Goal: Information Seeking & Learning: Learn about a topic

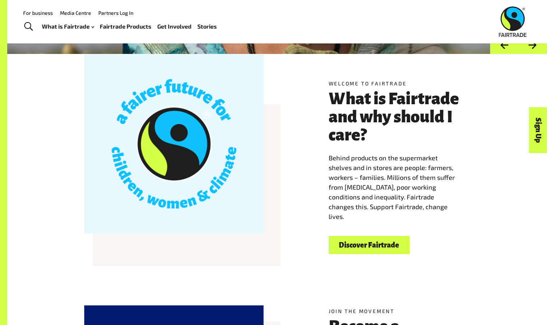
scroll to position [164, 0]
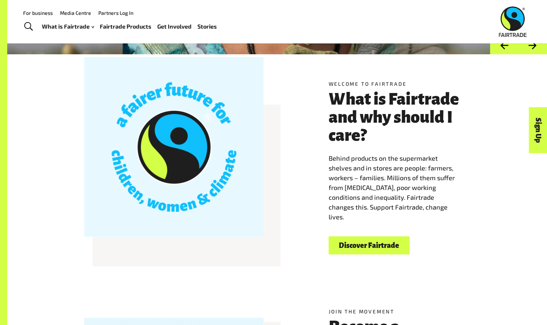
click at [372, 117] on h3 "What is Fairtrade and why should I care?" at bounding box center [400, 117] width 142 height 54
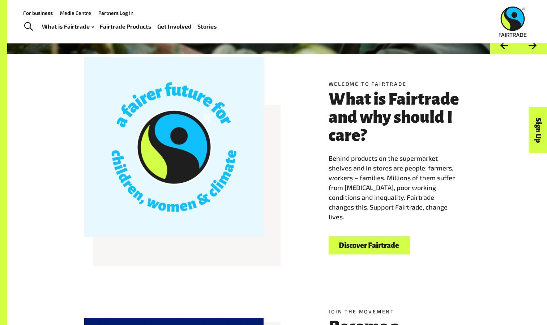
click at [372, 117] on h3 "What is Fairtrade and why should I care?" at bounding box center [400, 117] width 142 height 54
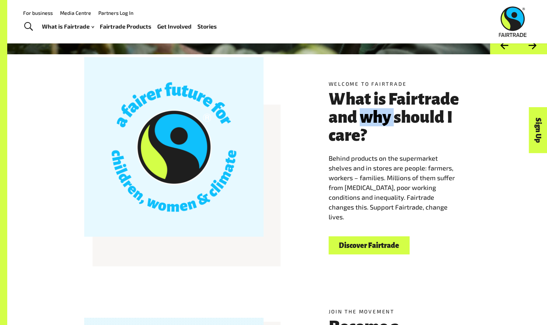
click at [372, 117] on h3 "What is Fairtrade and why should I care?" at bounding box center [400, 117] width 142 height 54
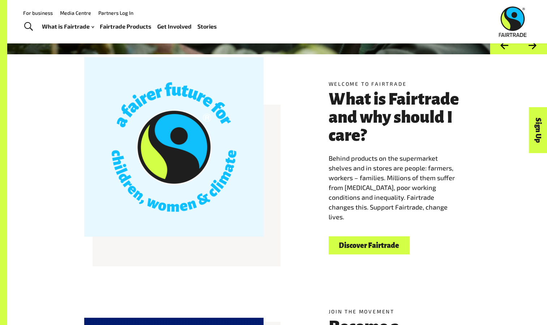
click at [379, 187] on span "Behind products on the supermarket shelves and in stores are people: farmers, w…" at bounding box center [392, 187] width 126 height 67
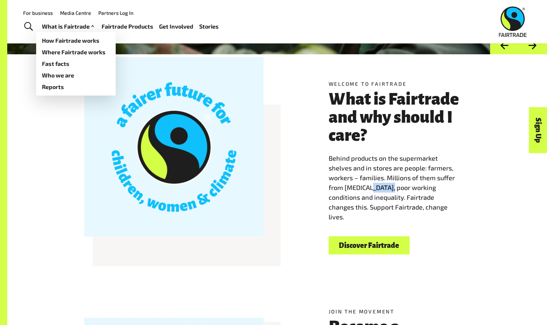
click at [79, 24] on link "What is Fairtrade" at bounding box center [69, 26] width 54 height 10
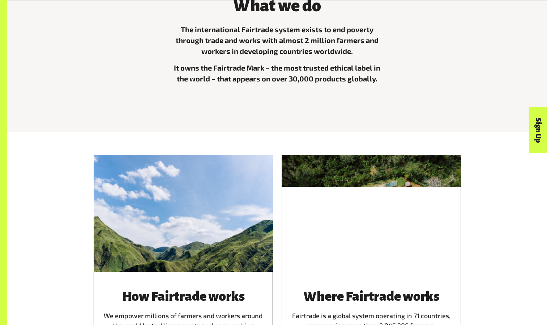
scroll to position [327, 0]
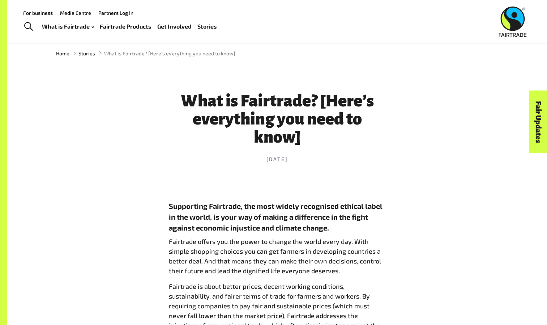
scroll to position [204, 0]
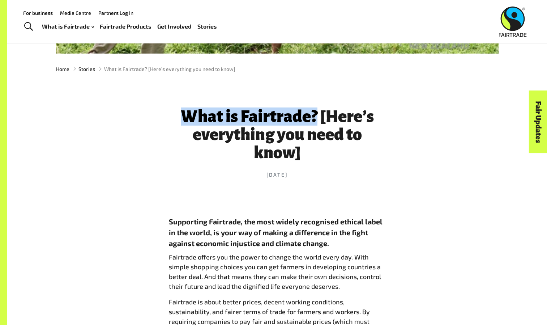
drag, startPoint x: 317, startPoint y: 116, endPoint x: 185, endPoint y: 115, distance: 131.9
click at [185, 115] on h1 "What is Fairtrade? [Here’s everything you need to know]" at bounding box center [277, 134] width 217 height 54
copy h1 "What is Fairtrade?"
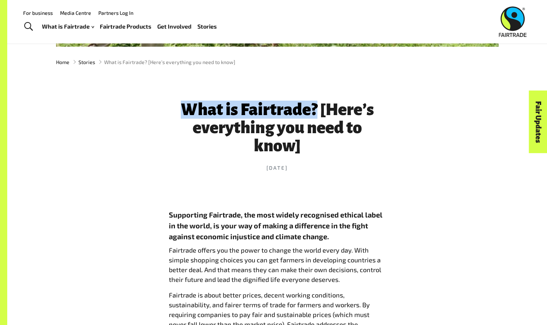
scroll to position [0, 0]
